Goal: Information Seeking & Learning: Learn about a topic

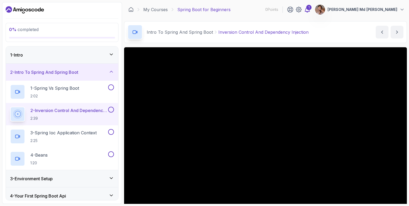
click at [310, 10] on icon at bounding box center [307, 9] width 6 height 6
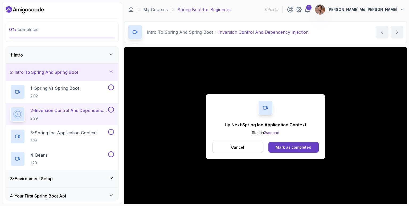
click button "Mark as completed" at bounding box center [293, 147] width 50 height 11
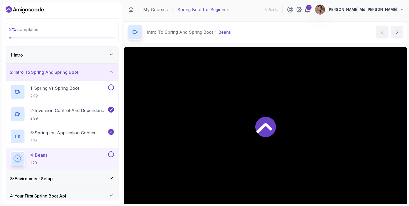
scroll to position [39, 0]
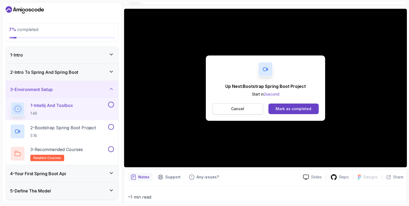
click at [245, 109] on button "Cancel" at bounding box center [237, 109] width 51 height 11
